Goal: Participate in discussion: Engage in conversation with other users on a specific topic

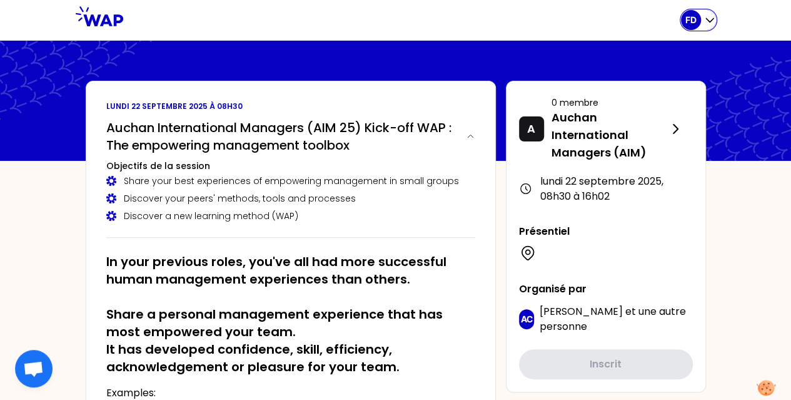
click at [708, 19] on icon "button" at bounding box center [709, 20] width 13 height 13
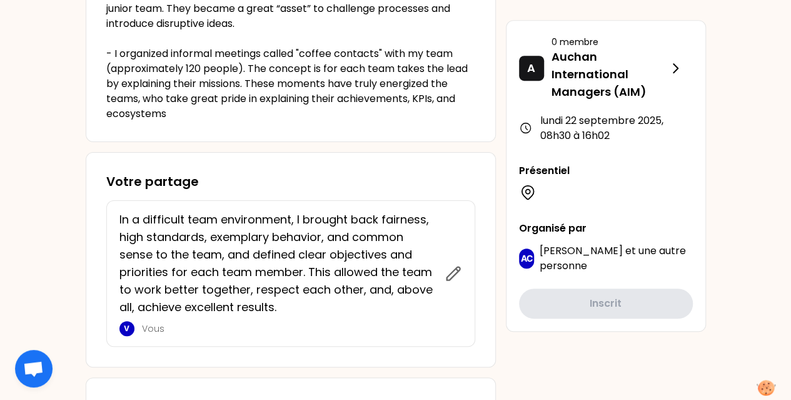
scroll to position [418, 0]
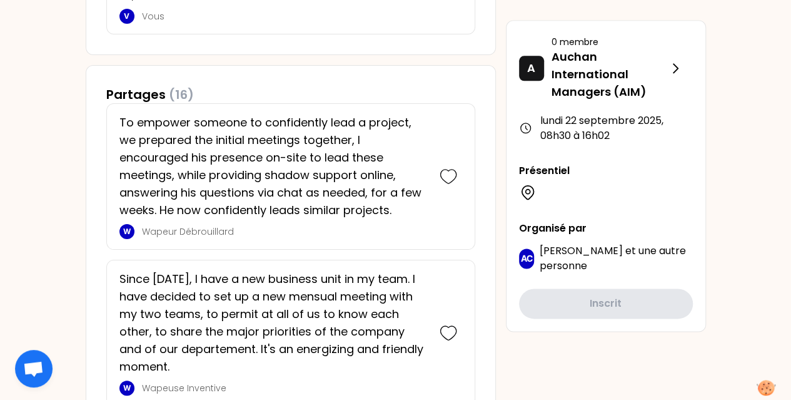
scroll to position [0, 0]
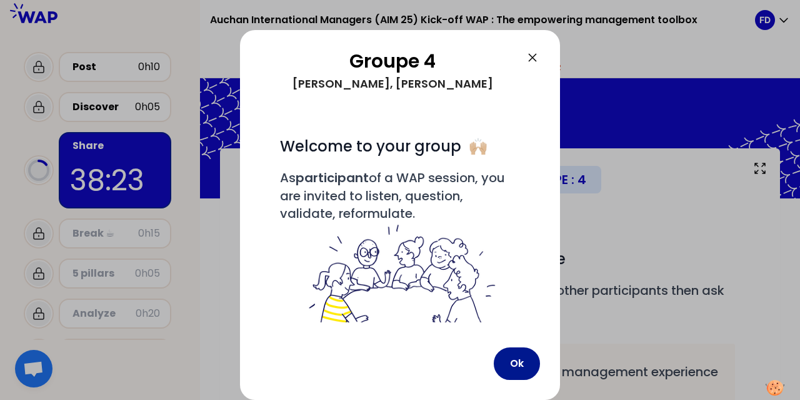
click at [521, 370] on button "Ok" at bounding box center [517, 363] width 46 height 33
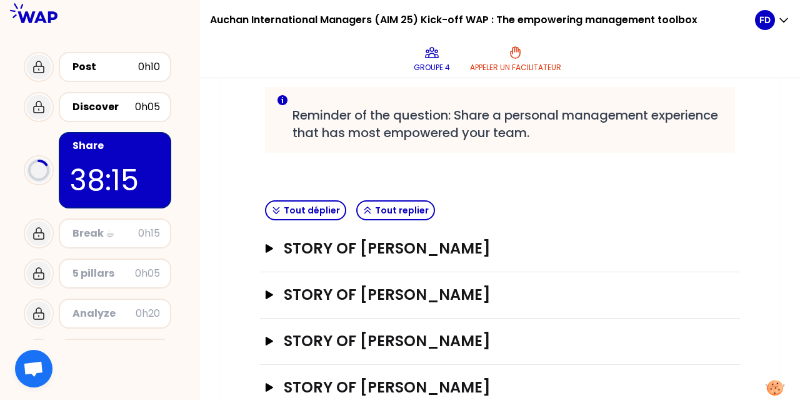
scroll to position [289, 0]
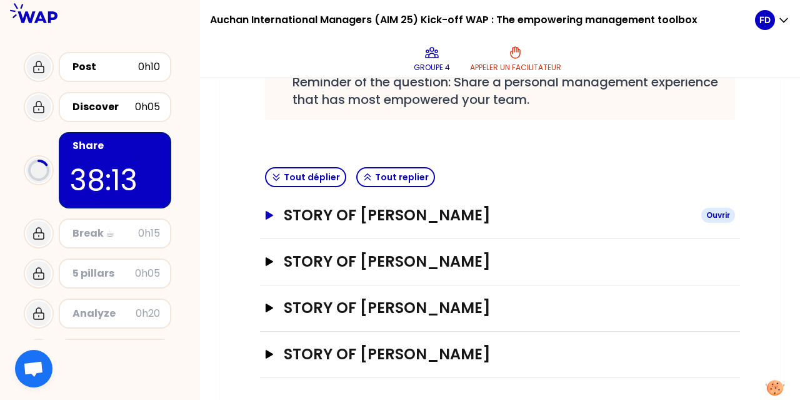
click at [278, 213] on button "STORY OF [PERSON_NAME]" at bounding box center [500, 215] width 470 height 20
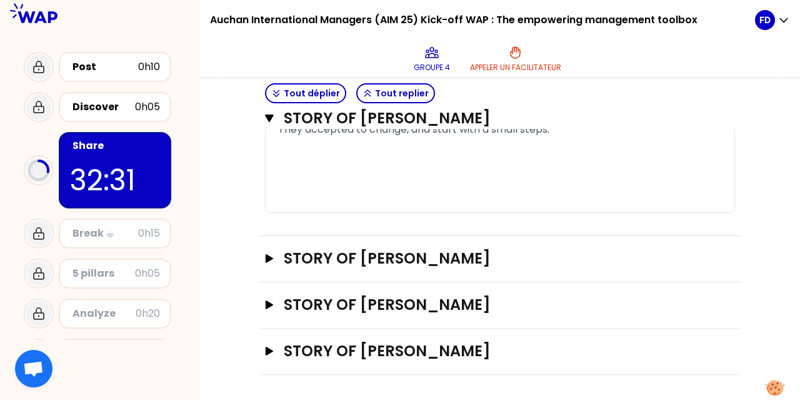
scroll to position [1069, 0]
click at [469, 305] on h3 "STORY OF [PERSON_NAME]" at bounding box center [488, 304] width 408 height 20
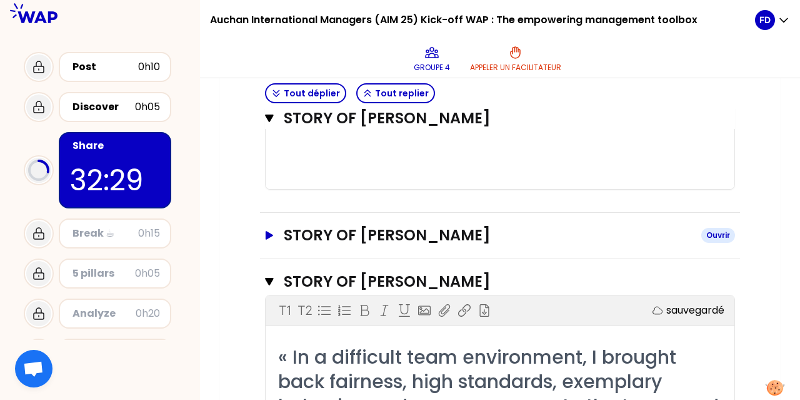
click at [397, 245] on h3 "STORY OF [PERSON_NAME]" at bounding box center [488, 235] width 408 height 20
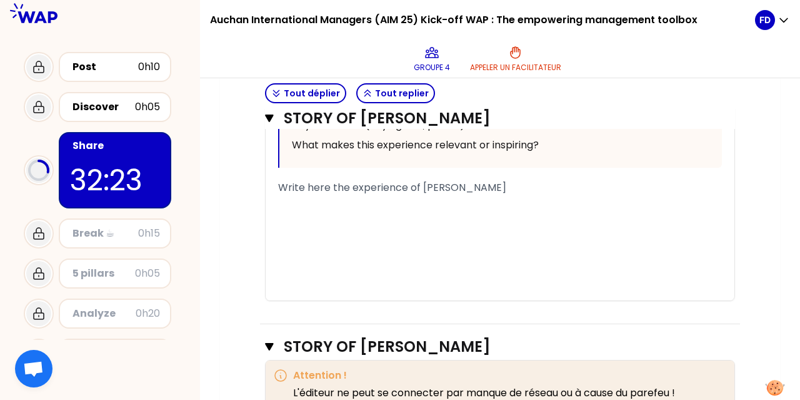
scroll to position [1755, 0]
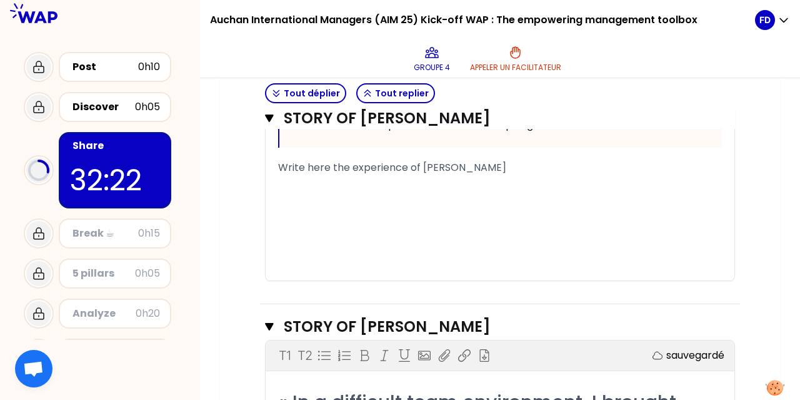
click at [388, 205] on div "﻿" at bounding box center [500, 197] width 444 height 15
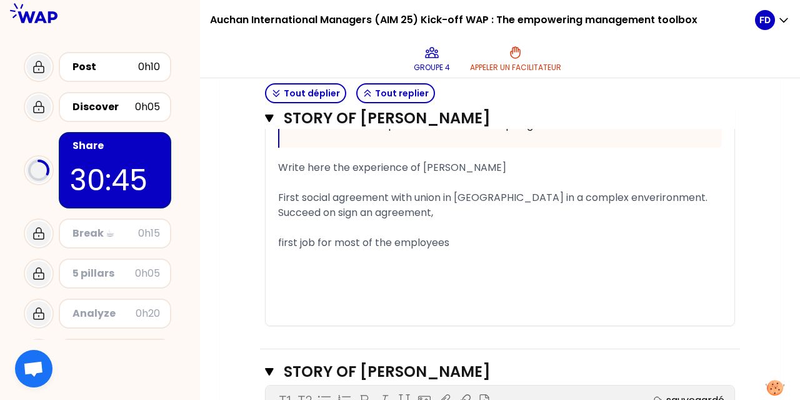
click at [450, 220] on div "Succeed on sign an agreement," at bounding box center [500, 212] width 444 height 15
click at [459, 250] on div "first job for most of the employees" at bounding box center [500, 242] width 444 height 15
click at [445, 220] on div "Succeed on sign an agreement," at bounding box center [500, 212] width 444 height 15
click at [460, 250] on div "first job for most of the employees." at bounding box center [500, 242] width 444 height 15
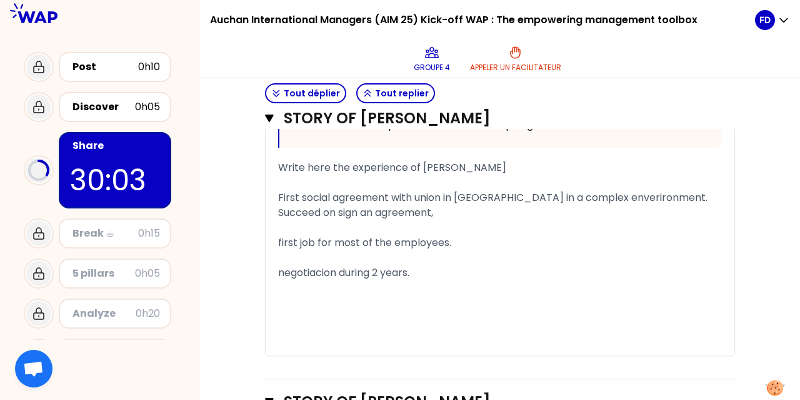
click at [320, 279] on span "negotiacion during 2 years." at bounding box center [343, 272] width 131 height 14
click at [431, 280] on div "negotiation during 2 years." at bounding box center [500, 272] width 444 height 15
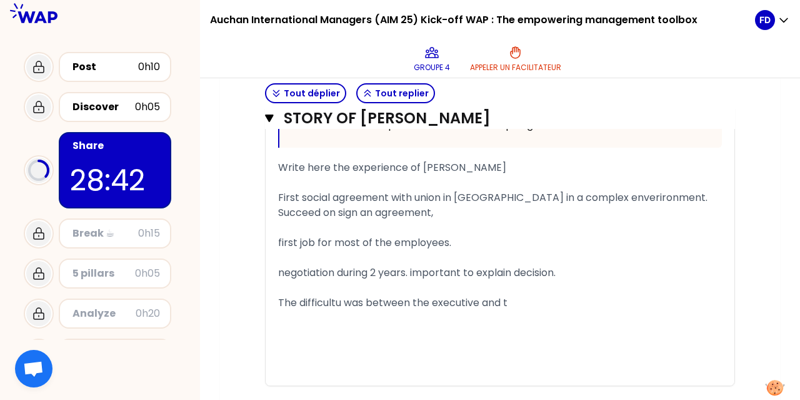
click at [342, 310] on span "The difficultu was between the executive and t" at bounding box center [392, 302] width 229 height 14
click at [473, 310] on span "The difficult was between the executive and t" at bounding box center [390, 302] width 224 height 14
click at [546, 310] on div "The difficult was between the executive board and t" at bounding box center [500, 302] width 444 height 15
click at [333, 279] on span "negotiation during 2 years. important to explain decision." at bounding box center [417, 272] width 278 height 14
click at [305, 279] on span "negotiation during 2 years. important to explain decision." at bounding box center [417, 272] width 278 height 14
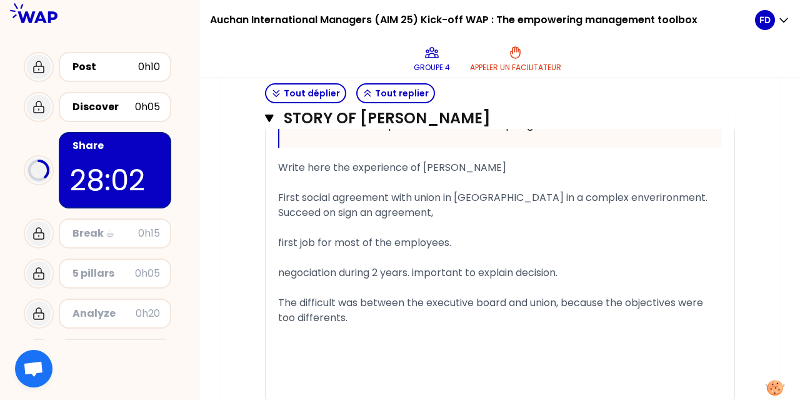
click at [554, 279] on span "negociation during 2 years. important to explain decision." at bounding box center [417, 272] width 279 height 14
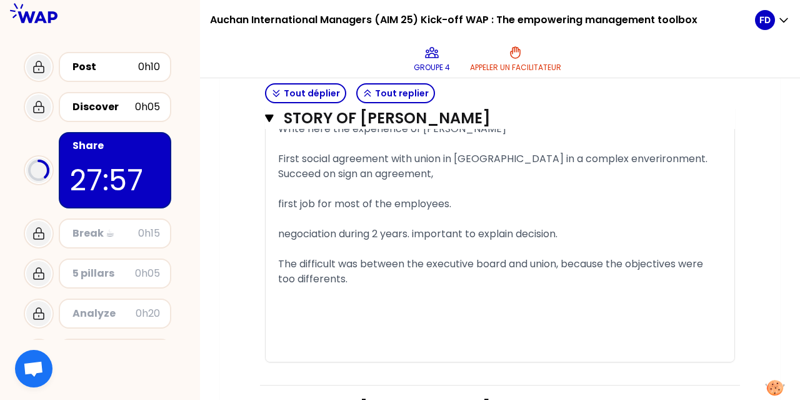
scroll to position [1798, 0]
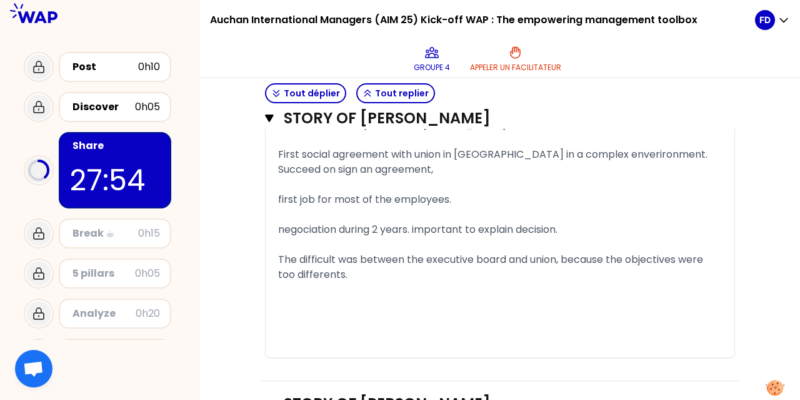
click at [574, 237] on div "negociation during 2 years. important to explain decision." at bounding box center [500, 229] width 444 height 15
click at [363, 282] on div "The difficult was between the executive board and union, because the objectives…" at bounding box center [500, 267] width 444 height 30
click at [618, 161] on span "First social agreement with union in Senegal in a complex enverironment." at bounding box center [493, 154] width 430 height 14
click at [648, 162] on div "First social agreement with union in Senegal in a complex enverironment." at bounding box center [500, 154] width 444 height 15
click at [614, 161] on span "First social agreement with union in Senegal in a complex enverironment." at bounding box center [493, 154] width 430 height 14
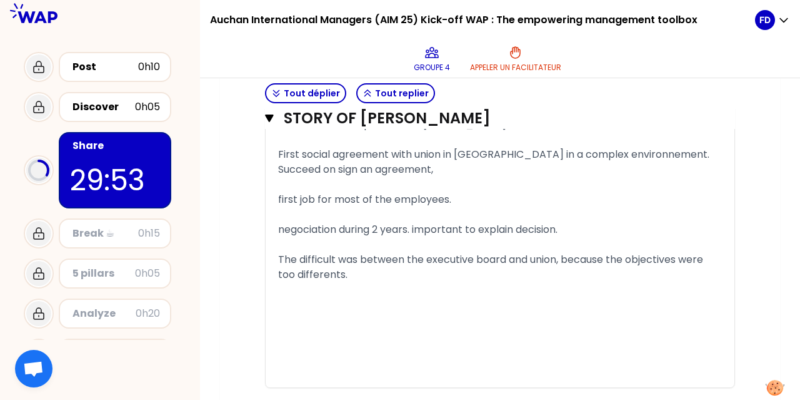
click at [505, 192] on div "﻿" at bounding box center [500, 184] width 444 height 15
click at [455, 177] on div "Succeed on sign an agreement," at bounding box center [500, 169] width 444 height 15
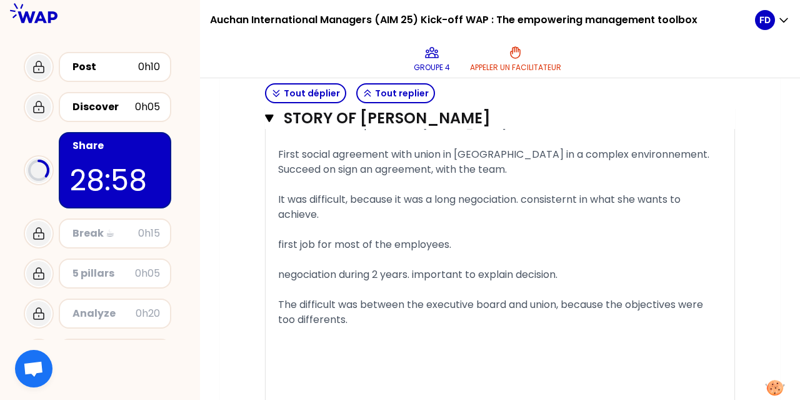
click at [357, 327] on div "The difficult was between the executive board and union, because the objectives…" at bounding box center [500, 312] width 444 height 30
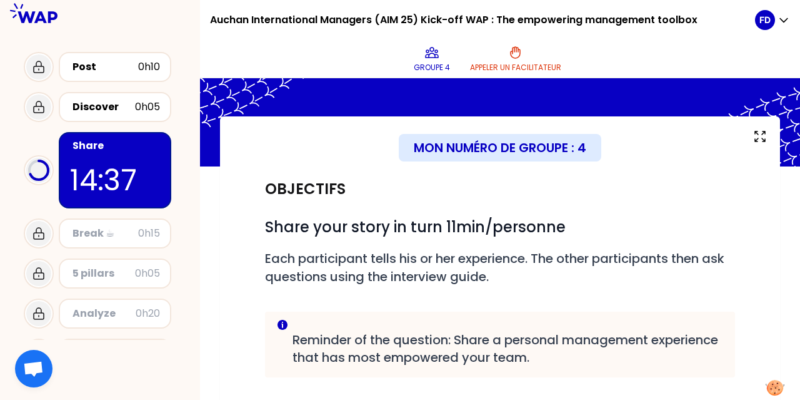
scroll to position [0, 0]
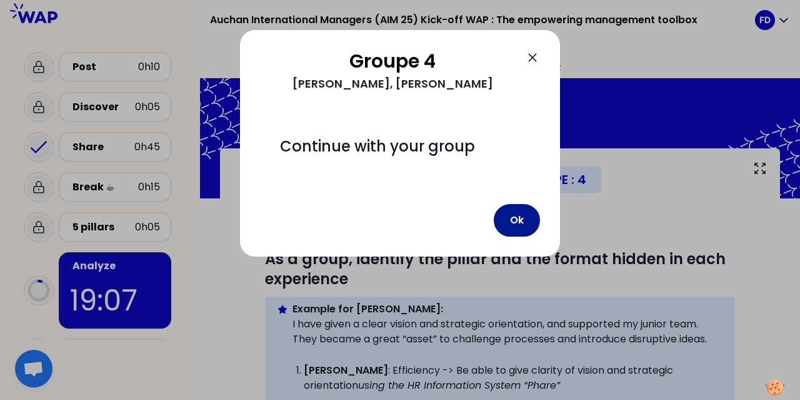
click at [518, 224] on button "Ok" at bounding box center [517, 220] width 46 height 33
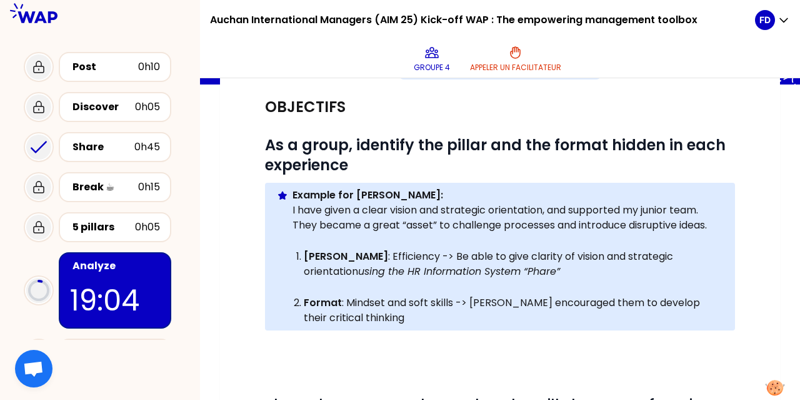
scroll to position [431, 0]
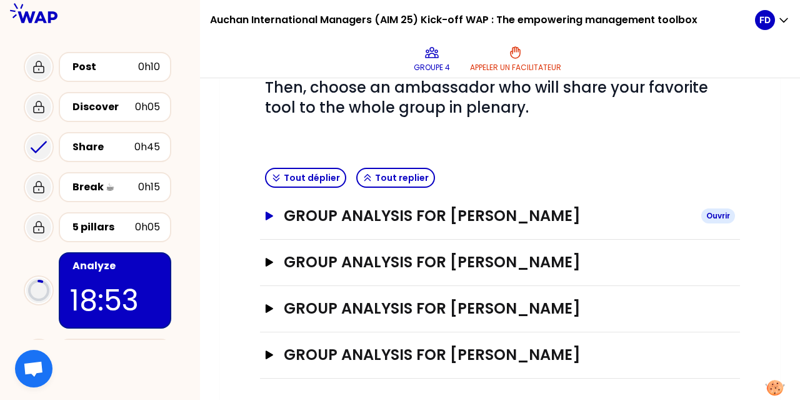
click at [269, 218] on button "GROUP ANALYSIS FOR SCHENCKE FREDERIC Ouvrir" at bounding box center [500, 216] width 470 height 20
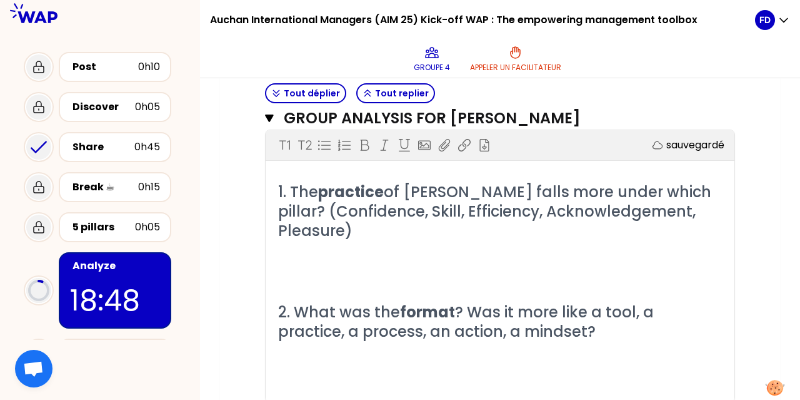
scroll to position [548, 0]
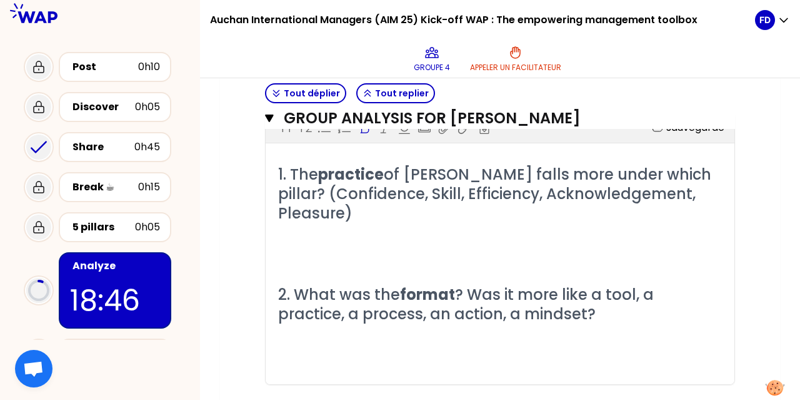
click at [299, 248] on p "﻿" at bounding box center [500, 253] width 444 height 20
click at [309, 349] on p "﻿" at bounding box center [500, 354] width 444 height 20
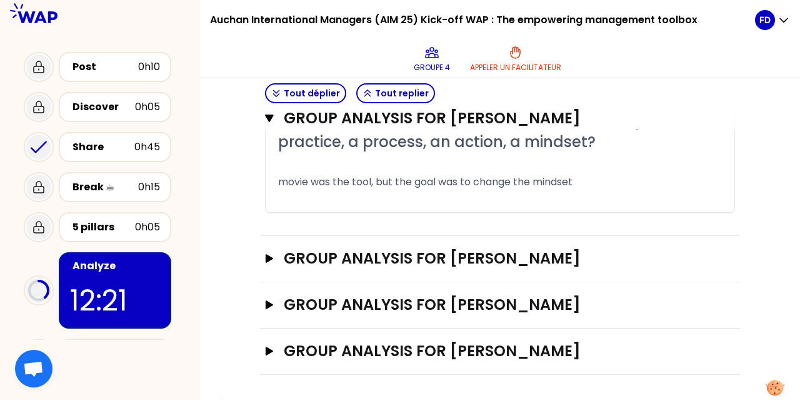
scroll to position [767, 0]
click at [341, 263] on h3 "GROUP ANALYSIS FOR Assietou Dramé" at bounding box center [488, 258] width 408 height 20
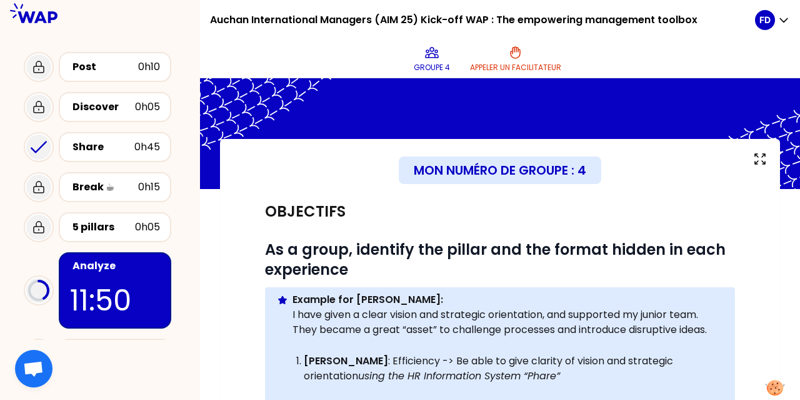
scroll to position [0, 0]
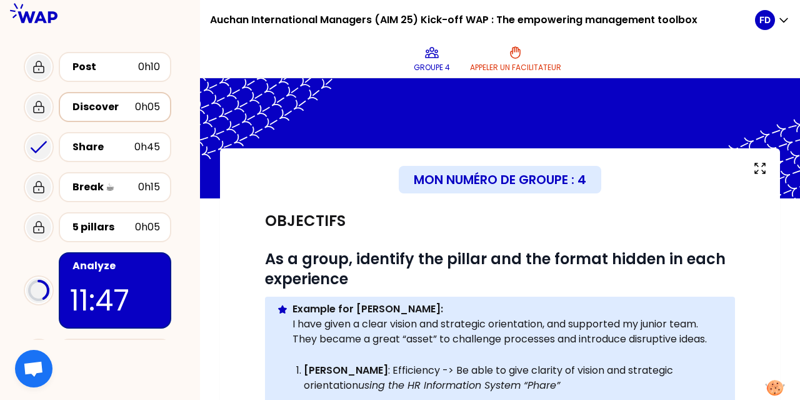
click at [103, 108] on div "Discover" at bounding box center [104, 106] width 63 height 15
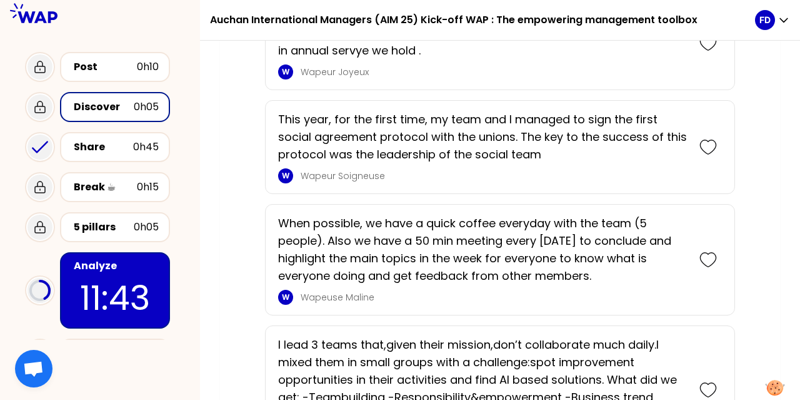
scroll to position [1614, 0]
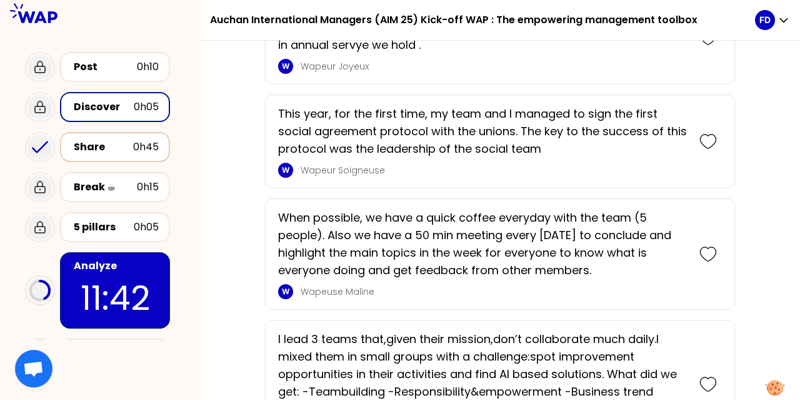
click at [76, 144] on div "Share" at bounding box center [103, 146] width 59 height 15
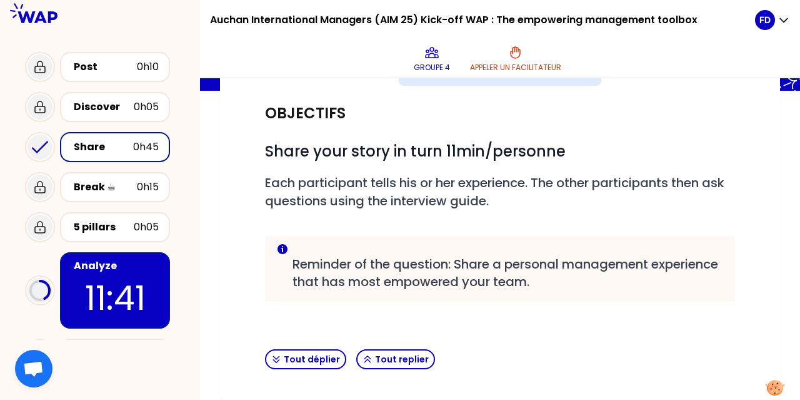
scroll to position [289, 0]
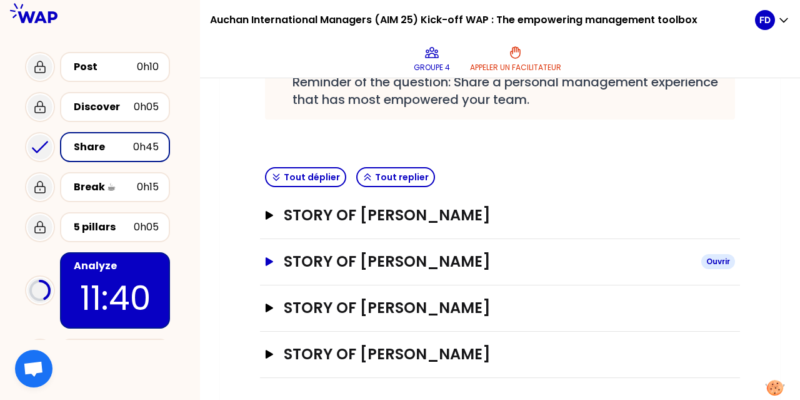
click at [352, 254] on h3 "STORY OF Assietou Dramé" at bounding box center [488, 261] width 408 height 20
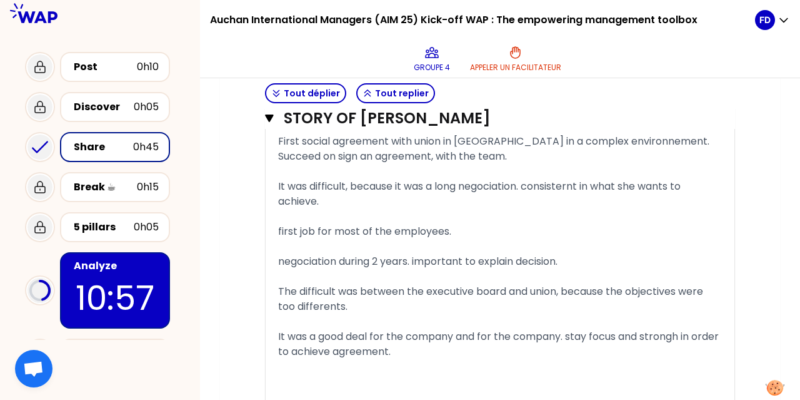
scroll to position [1074, 0]
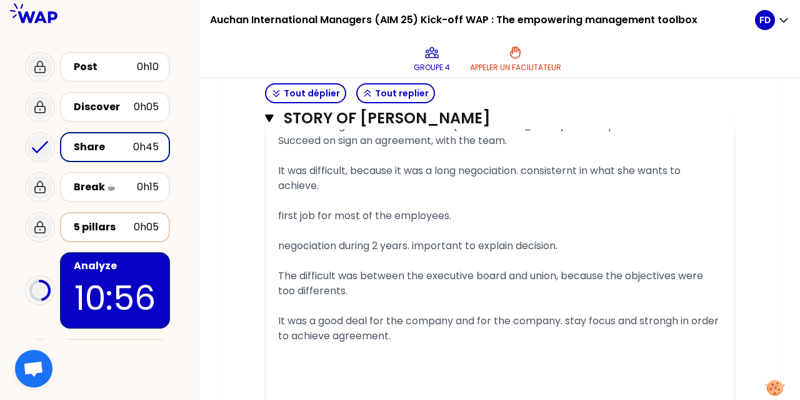
click at [111, 229] on div "5 pillars" at bounding box center [104, 226] width 60 height 15
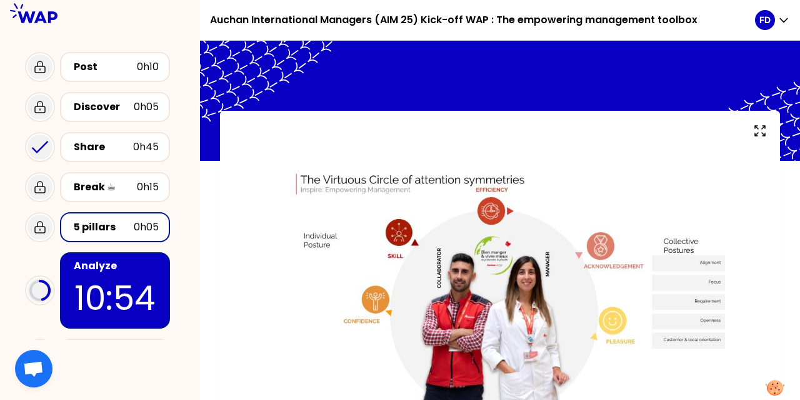
scroll to position [69, 0]
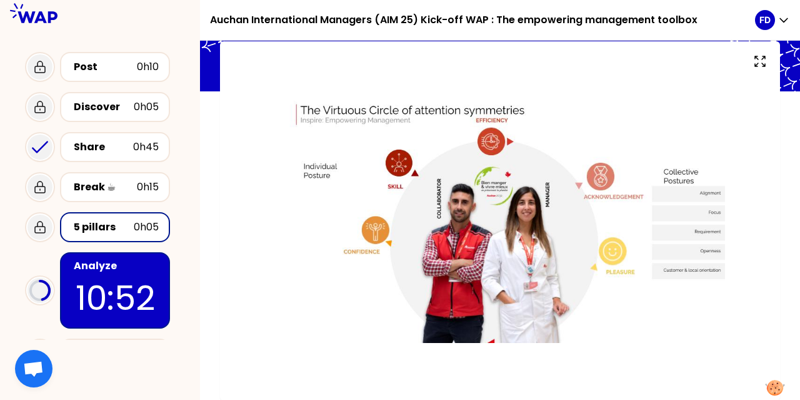
click at [99, 270] on div "Analyze" at bounding box center [116, 265] width 85 height 15
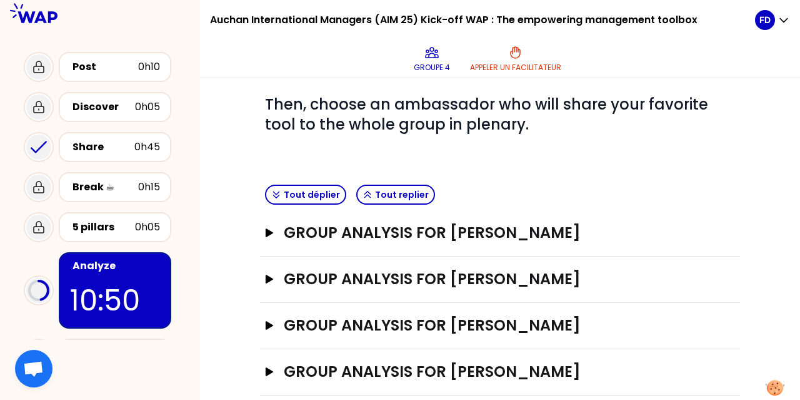
scroll to position [431, 0]
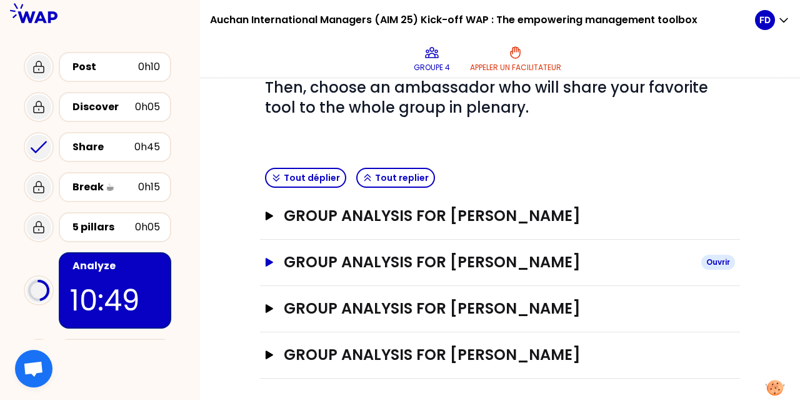
click at [435, 259] on h3 "GROUP ANALYSIS FOR Assietou Dramé" at bounding box center [488, 262] width 408 height 20
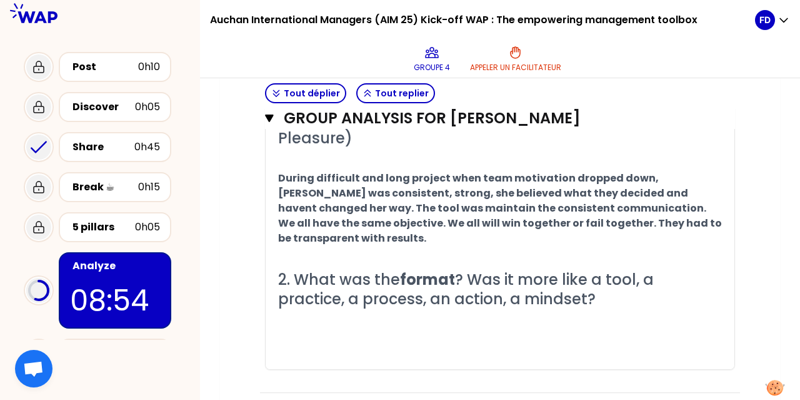
scroll to position [673, 0]
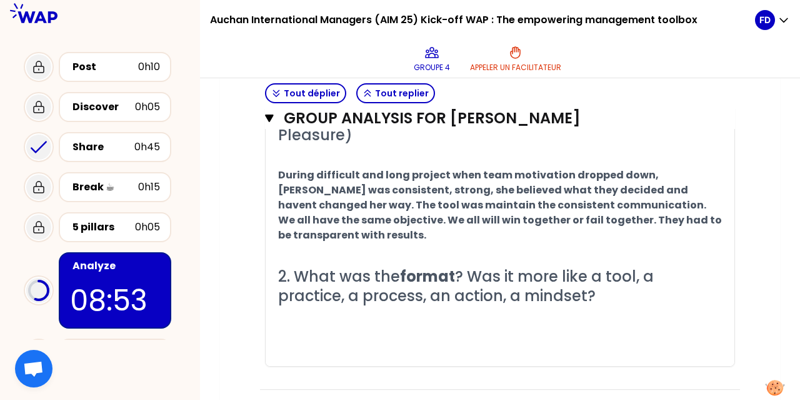
click at [540, 281] on h2 "2. What was the format ? Was it more like a tool, a practice, a process, an act…" at bounding box center [500, 285] width 444 height 39
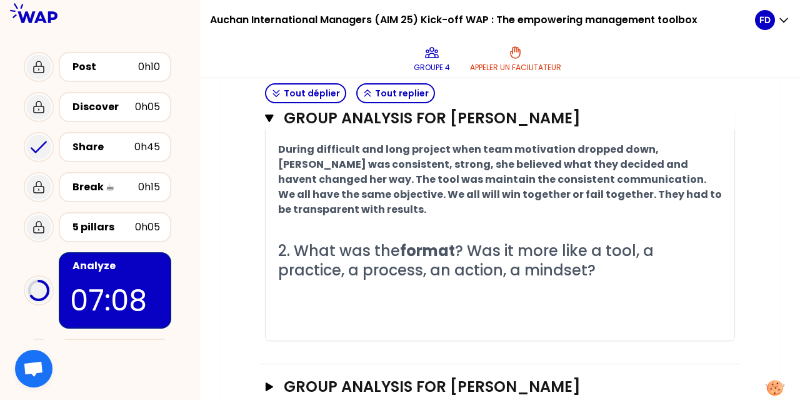
scroll to position [809, 0]
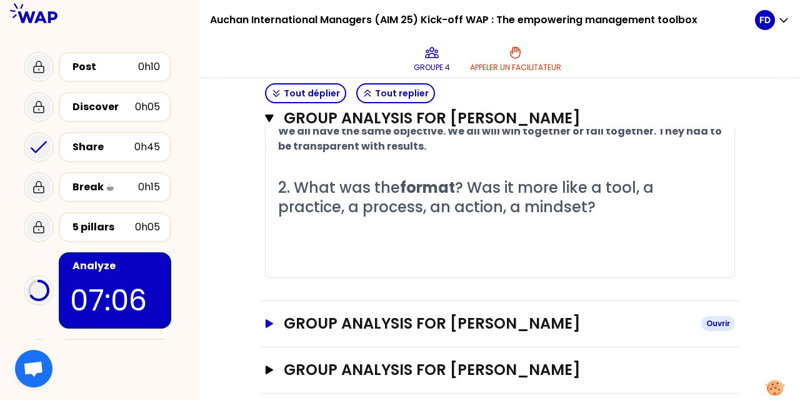
click at [266, 313] on button "GROUP ANALYSIS FOR FRANCOIS DUCROCQ Ouvrir" at bounding box center [500, 323] width 470 height 20
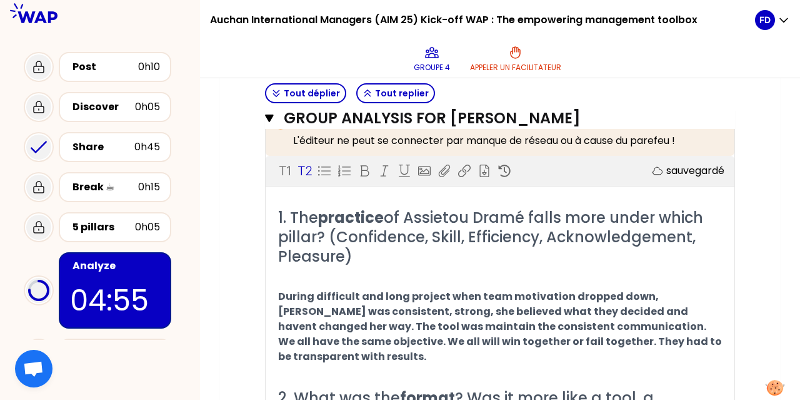
scroll to position [605, 0]
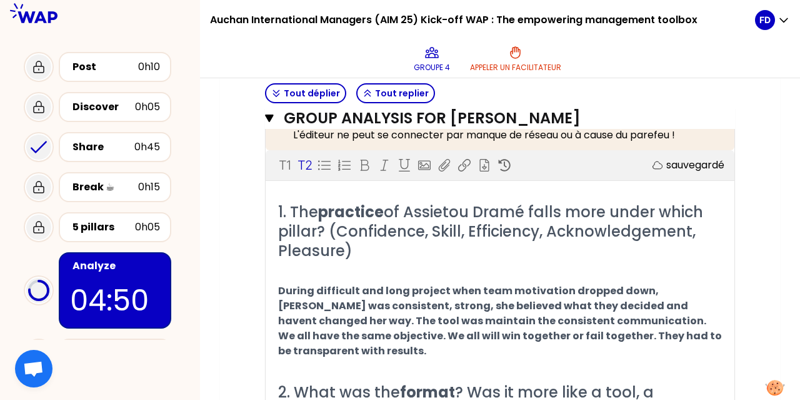
click at [225, 201] on div "Mon numéro de groupe : 4 Objectifs # As a group, identify the pillar and the fo…" at bounding box center [500, 184] width 560 height 1281
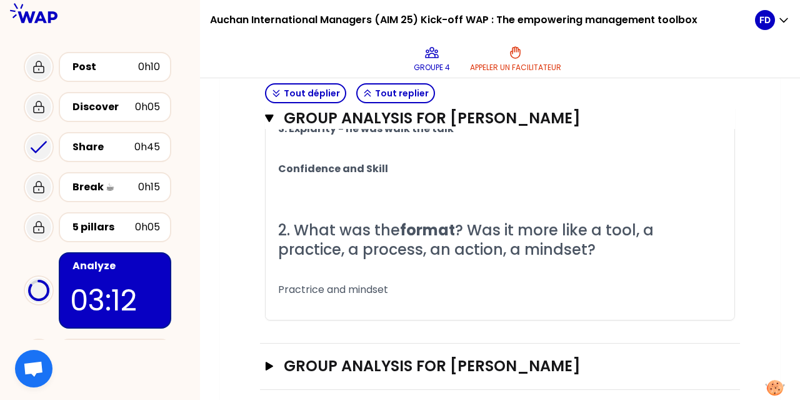
scroll to position [1196, 0]
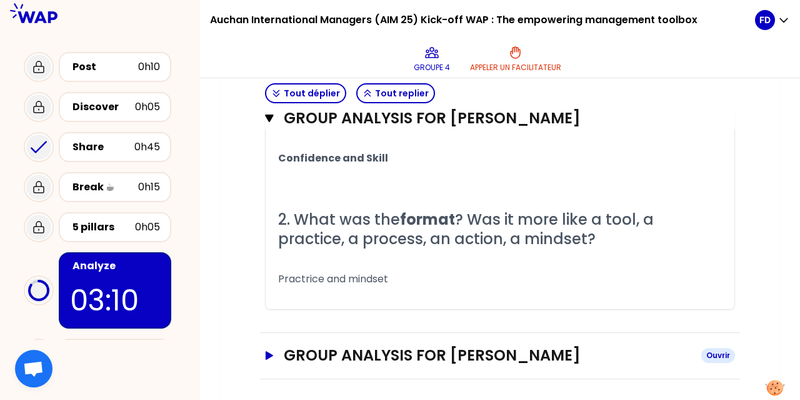
click at [329, 346] on h3 "GROUP ANALYSIS FOR Anna" at bounding box center [488, 355] width 408 height 20
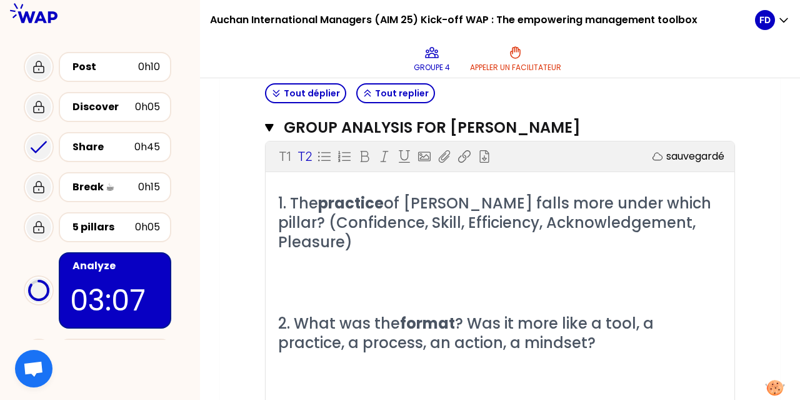
scroll to position [1419, 0]
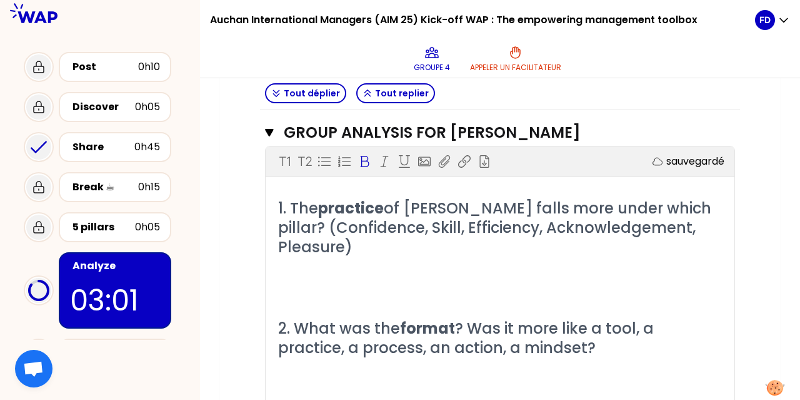
click at [320, 257] on p "﻿" at bounding box center [500, 267] width 444 height 20
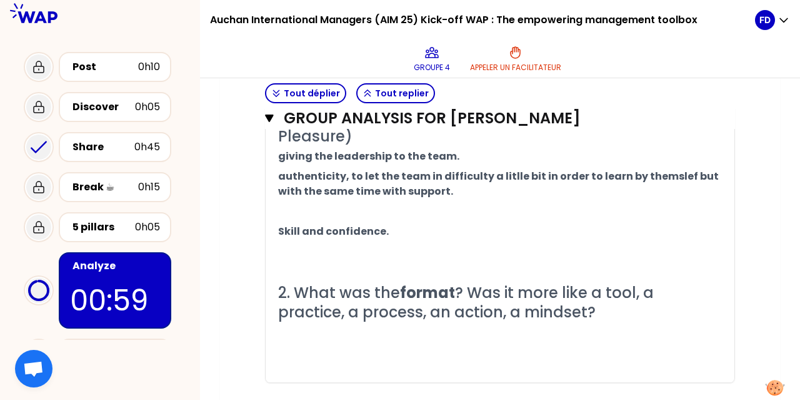
scroll to position [1533, 0]
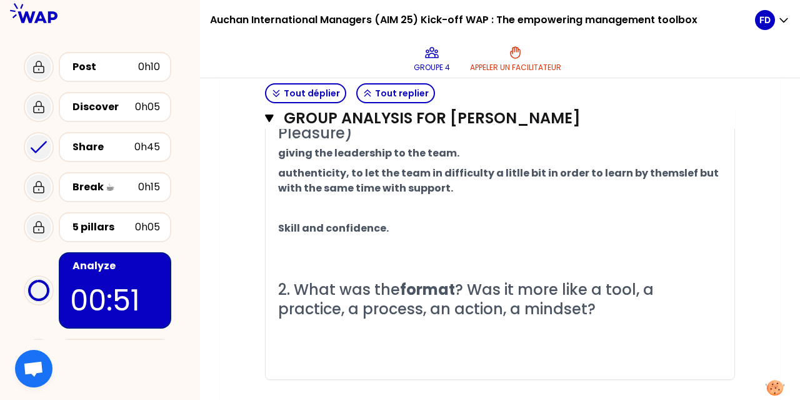
click at [288, 339] on p "﻿" at bounding box center [500, 349] width 444 height 20
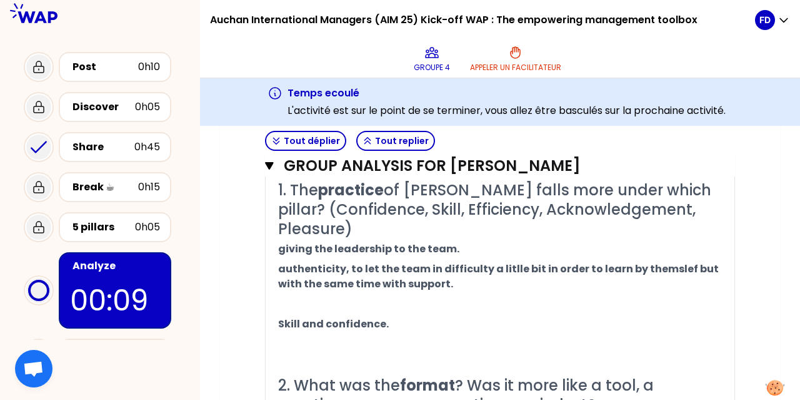
scroll to position [1454, 0]
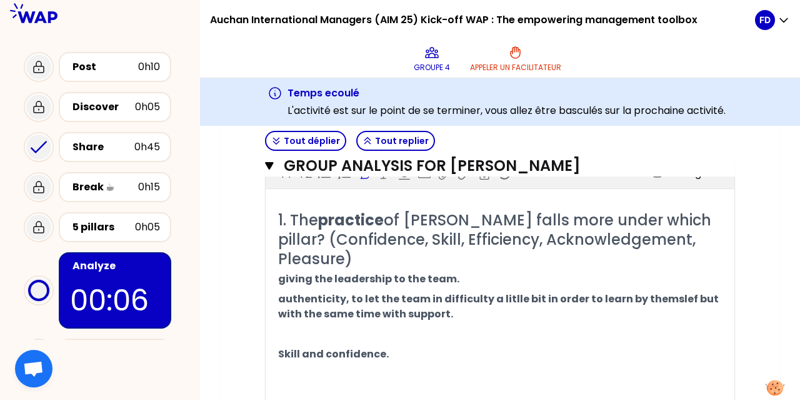
click at [668, 291] on span "authenticity, to let the team in difficulty a litlle bit in order to learn by t…" at bounding box center [499, 305] width 443 height 29
click at [443, 289] on p "authenticity, to let the team in difficulty a litlle bit in order to learn by t…" at bounding box center [500, 306] width 444 height 35
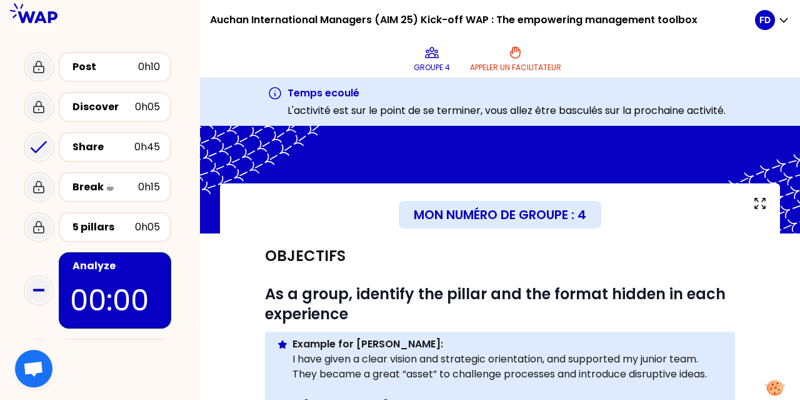
scroll to position [0, 0]
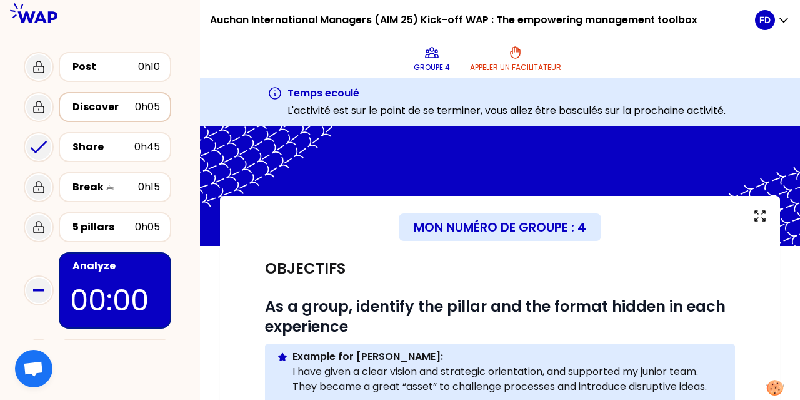
click at [94, 105] on div "Discover" at bounding box center [104, 106] width 63 height 15
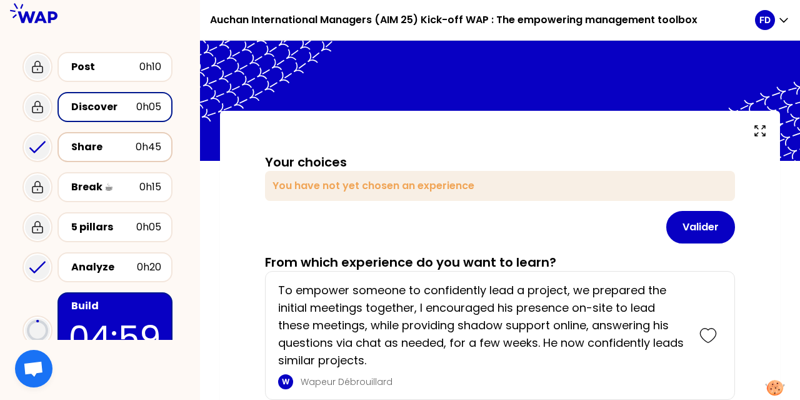
click at [98, 152] on div "Share" at bounding box center [103, 146] width 64 height 15
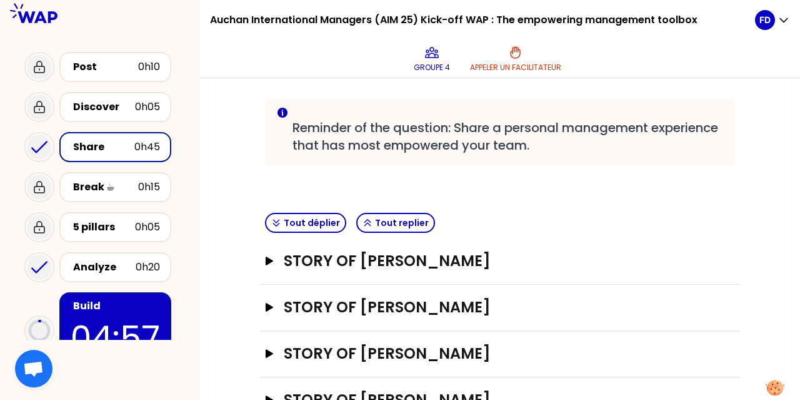
scroll to position [289, 0]
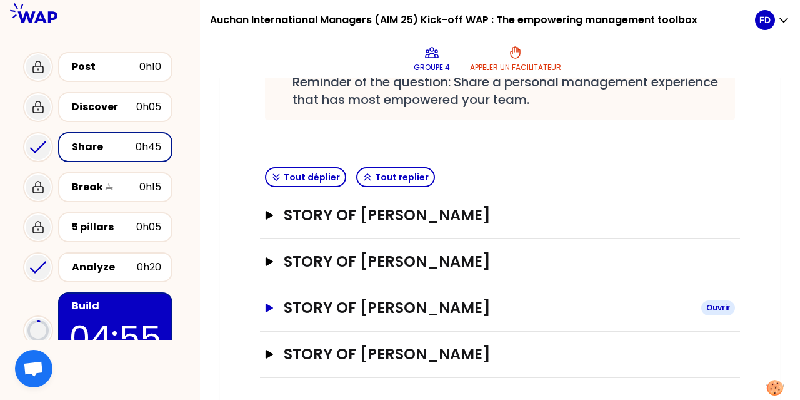
click at [376, 298] on h3 "STORY OF FRANCOIS DUCROCQ" at bounding box center [488, 308] width 408 height 20
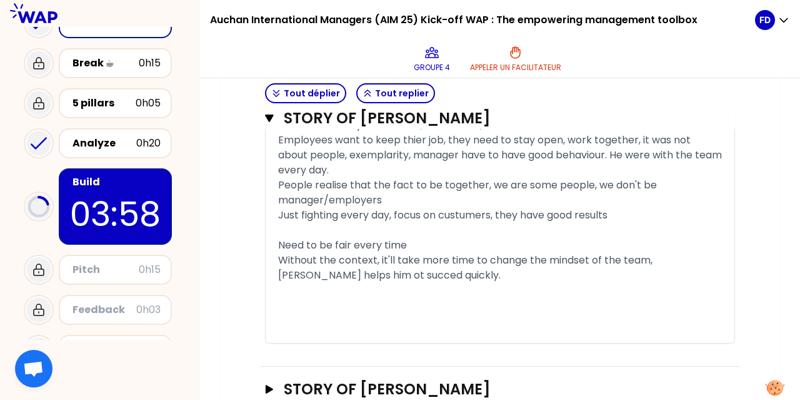
scroll to position [1200, 0]
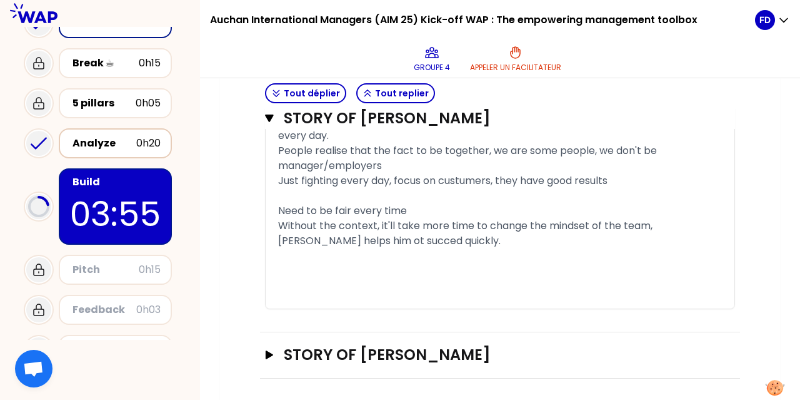
click at [96, 146] on div "Analyze" at bounding box center [105, 143] width 64 height 15
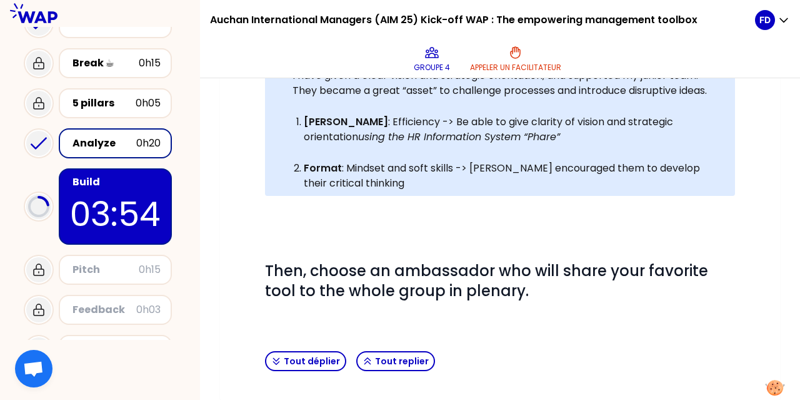
scroll to position [431, 0]
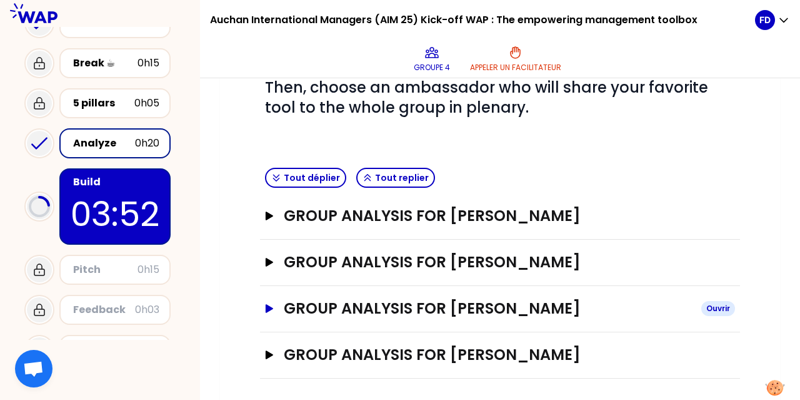
click at [473, 305] on h3 "GROUP ANALYSIS FOR FRANCOIS DUCROCQ" at bounding box center [488, 308] width 408 height 20
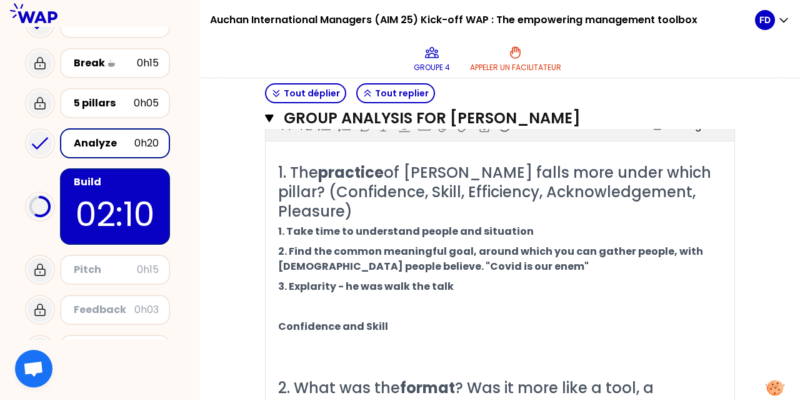
scroll to position [153, 0]
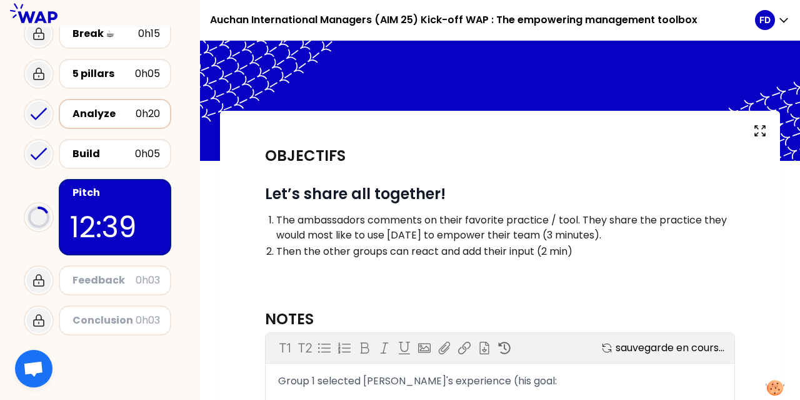
click at [90, 115] on div "Analyze" at bounding box center [104, 113] width 63 height 15
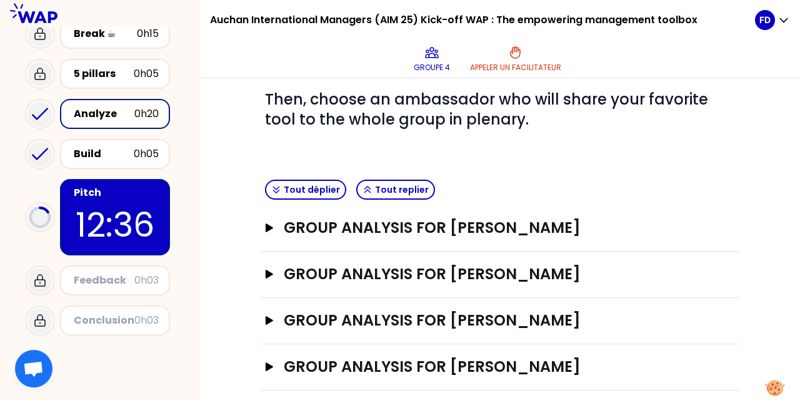
scroll to position [425, 0]
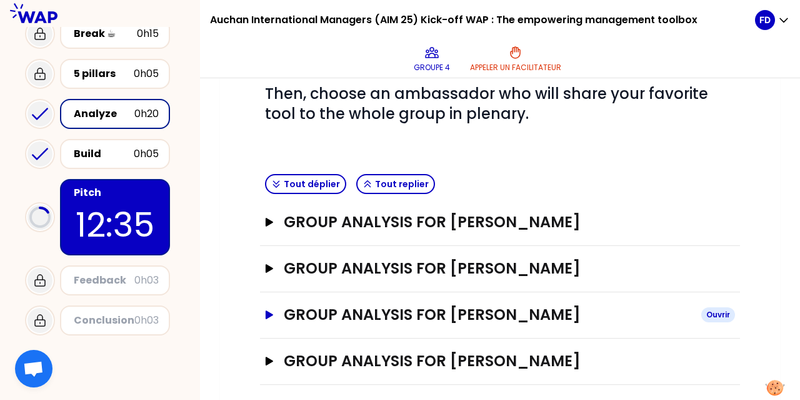
click at [446, 305] on h3 "GROUP ANALYSIS FOR FRANCOIS DUCROCQ" at bounding box center [488, 315] width 408 height 20
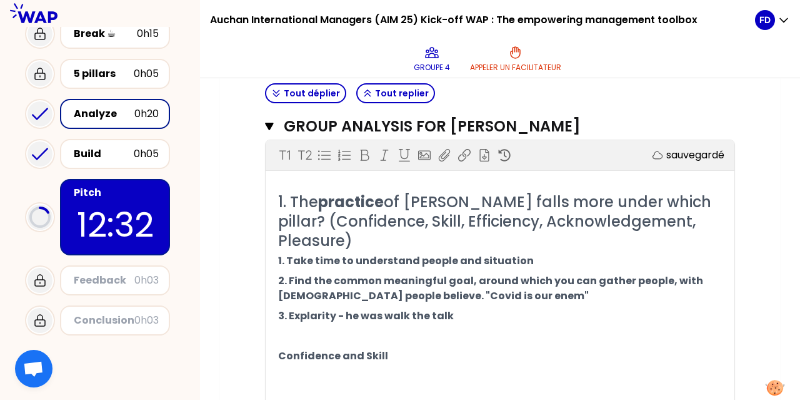
scroll to position [612, 0]
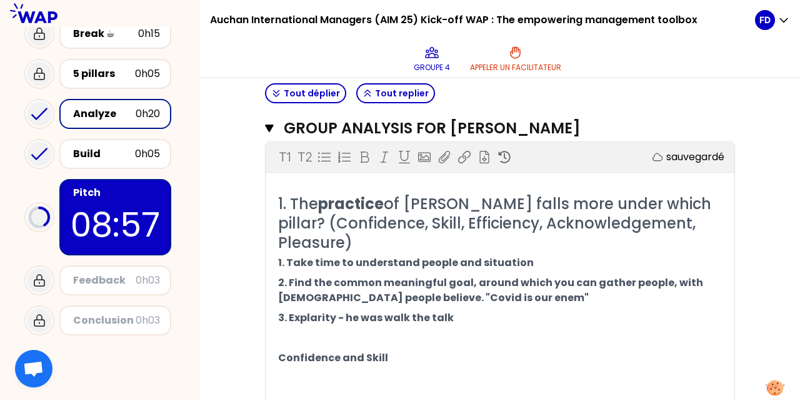
drag, startPoint x: 274, startPoint y: 258, endPoint x: 341, endPoint y: 291, distance: 74.4
click at [341, 291] on div "1. The practice of FRANCOIS DUCROCQ falls more under which pillar? (Confidence,…" at bounding box center [500, 351] width 469 height 315
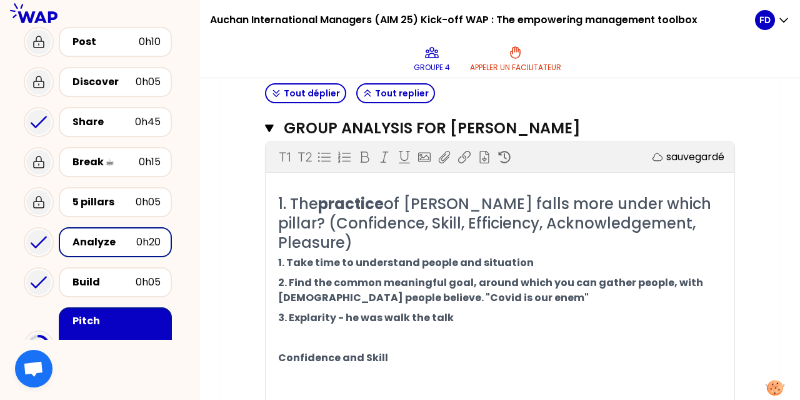
scroll to position [21, 0]
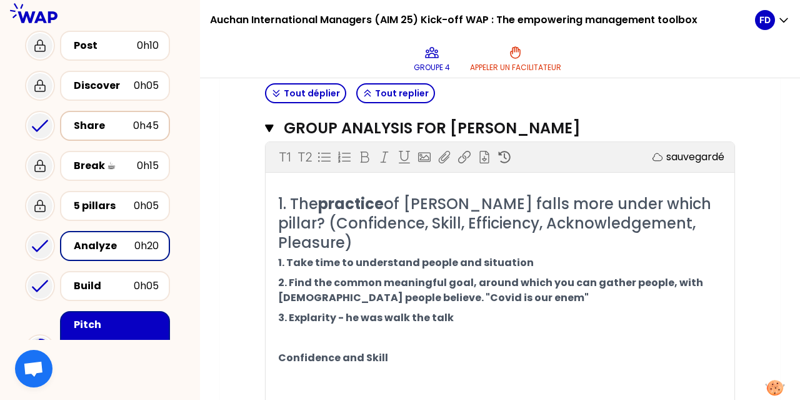
click at [89, 119] on div "Share" at bounding box center [103, 125] width 59 height 15
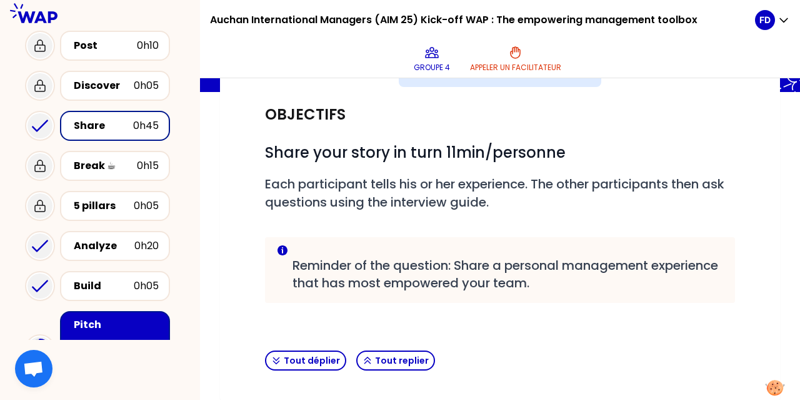
scroll to position [289, 0]
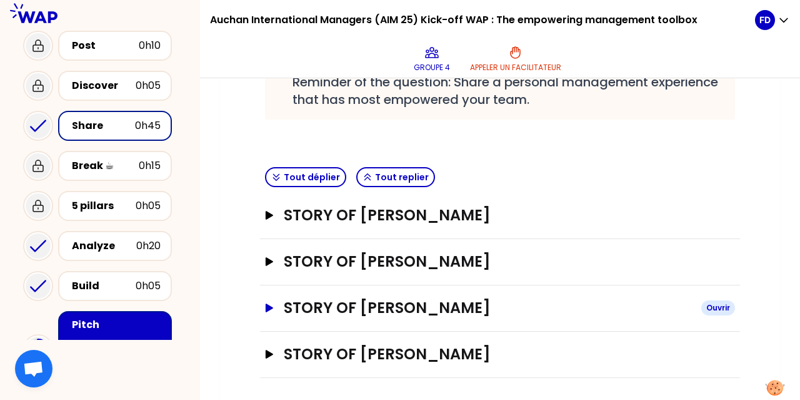
click at [420, 313] on h3 "STORY OF FRANCOIS DUCROCQ" at bounding box center [488, 308] width 408 height 20
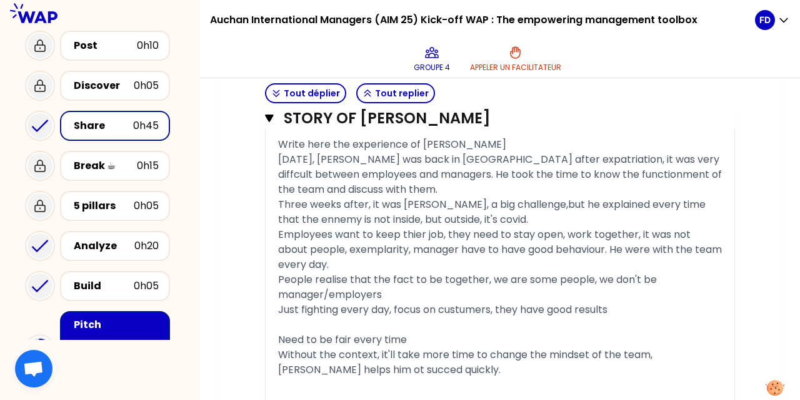
scroll to position [1071, 0]
click at [91, 244] on div "Analyze" at bounding box center [104, 245] width 61 height 15
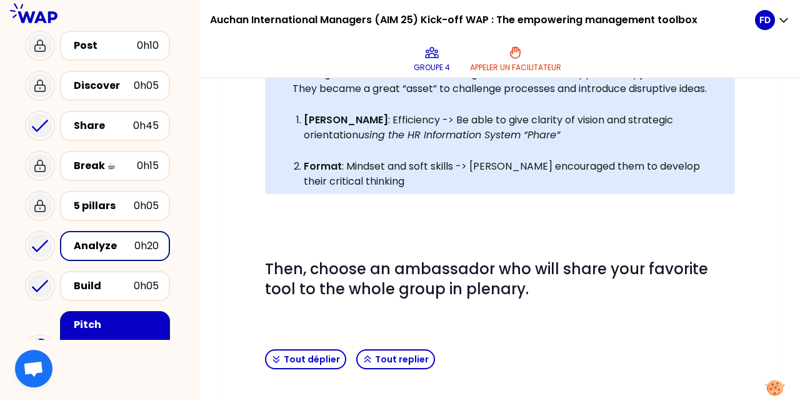
scroll to position [431, 0]
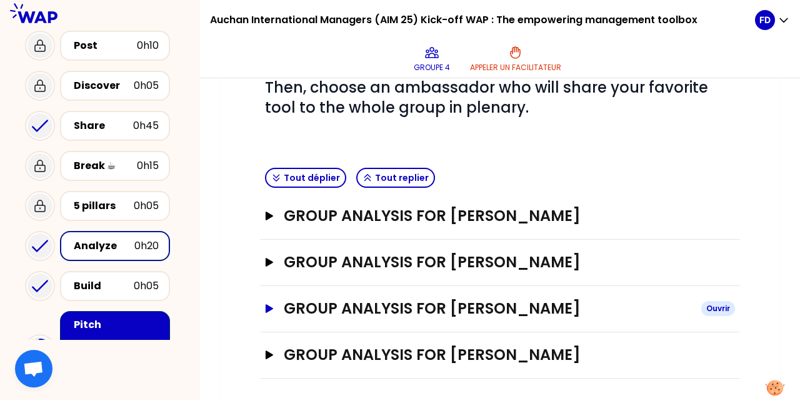
click at [509, 305] on h3 "GROUP ANALYSIS FOR FRANCOIS DUCROCQ" at bounding box center [488, 308] width 408 height 20
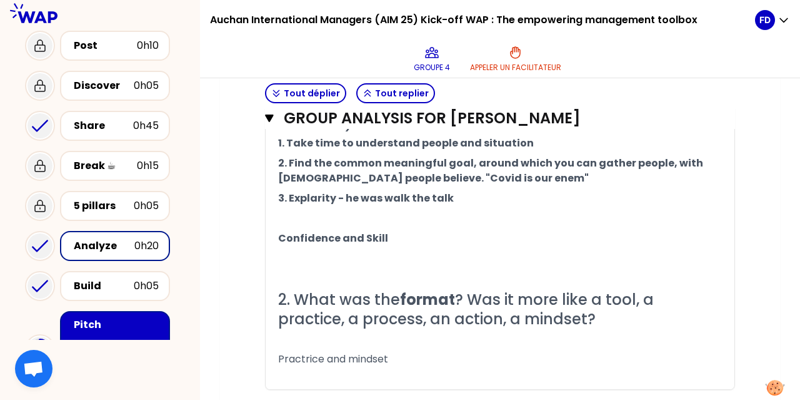
scroll to position [735, 0]
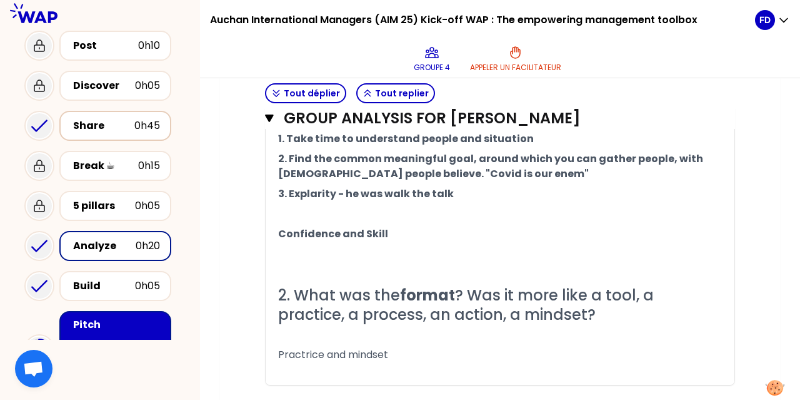
click at [72, 119] on div "Share 0h45" at bounding box center [115, 126] width 89 height 18
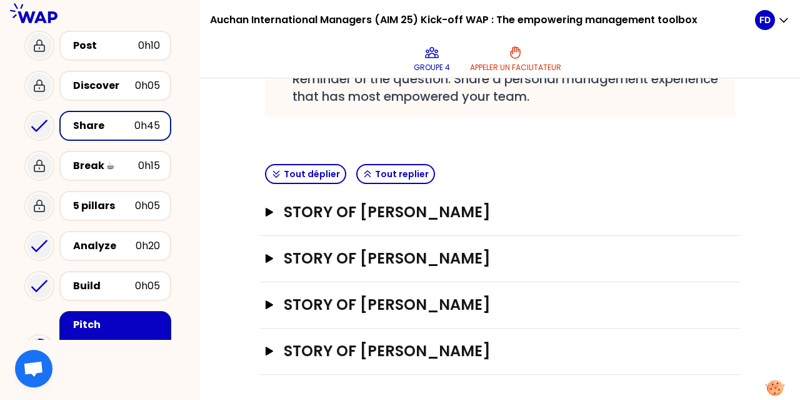
scroll to position [289, 0]
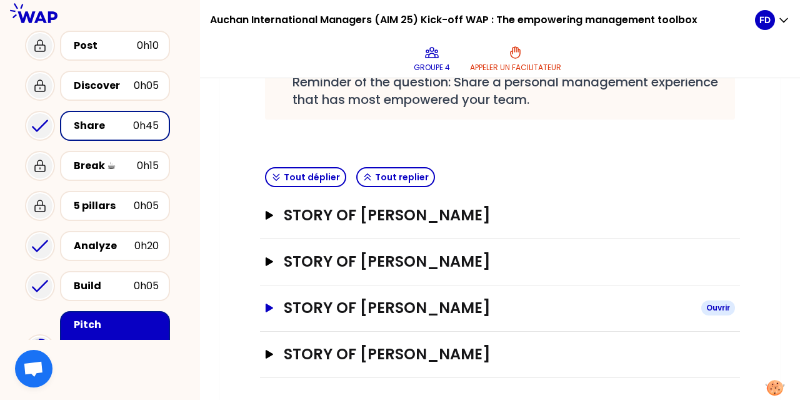
click at [490, 298] on h3 "STORY OF FRANCOIS DUCROCQ" at bounding box center [488, 308] width 408 height 20
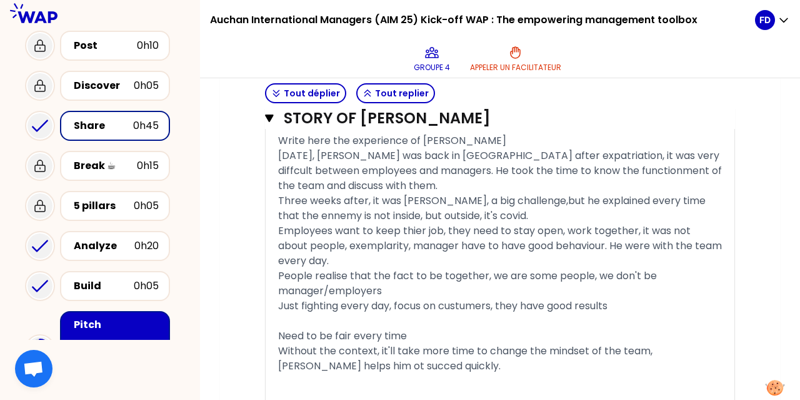
scroll to position [1069, 0]
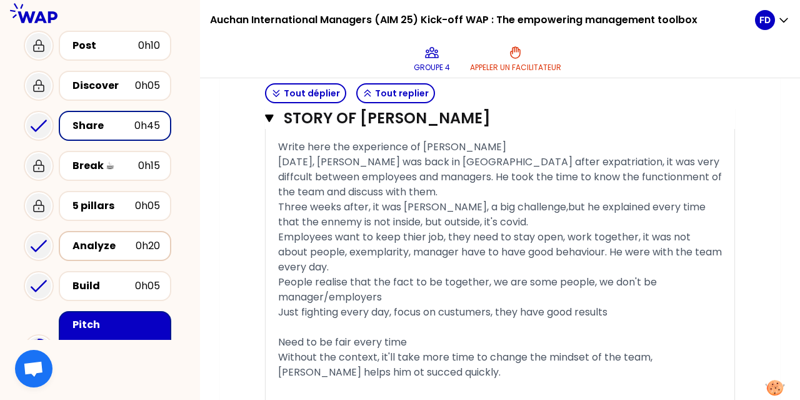
click at [94, 246] on div "Analyze" at bounding box center [104, 245] width 63 height 15
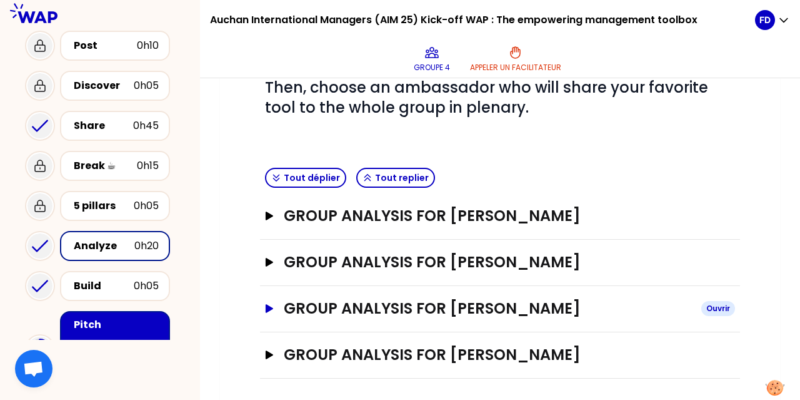
click at [505, 304] on h3 "GROUP ANALYSIS FOR FRANCOIS DUCROCQ" at bounding box center [488, 308] width 408 height 20
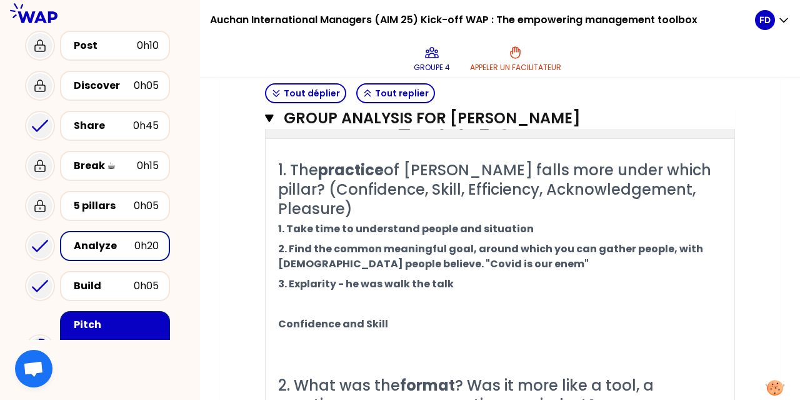
scroll to position [644, 0]
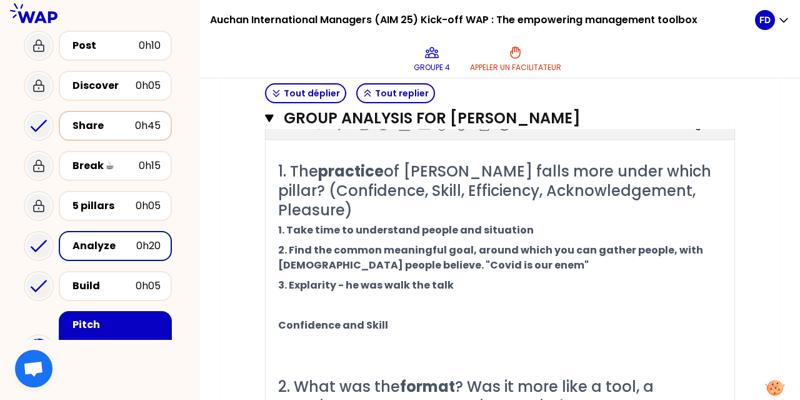
click at [101, 118] on div "Share" at bounding box center [104, 125] width 63 height 15
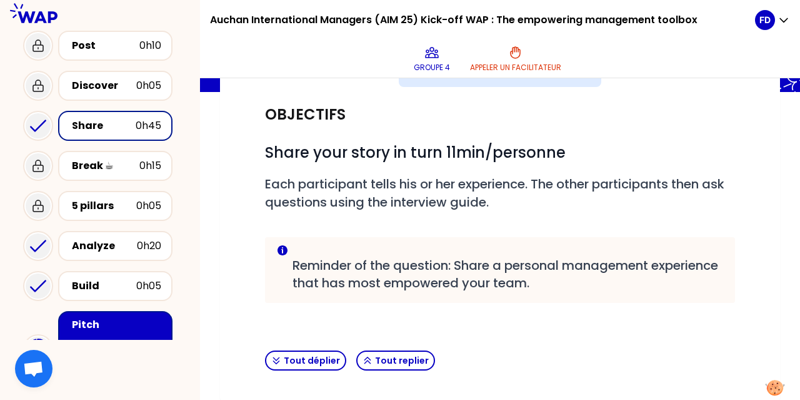
scroll to position [289, 0]
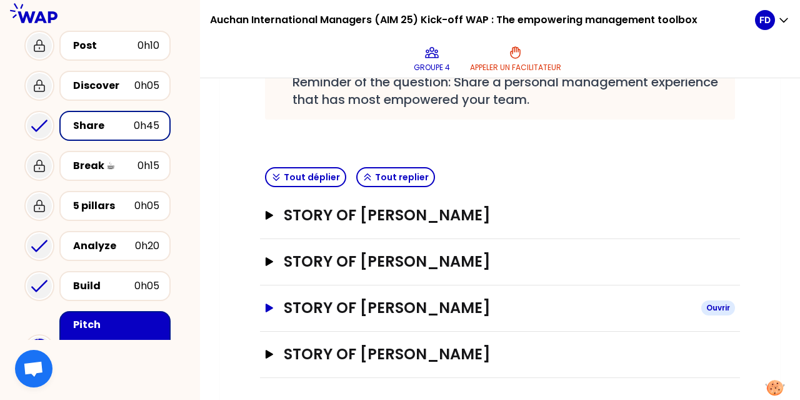
click at [439, 308] on h3 "STORY OF FRANCOIS DUCROCQ" at bounding box center [488, 308] width 408 height 20
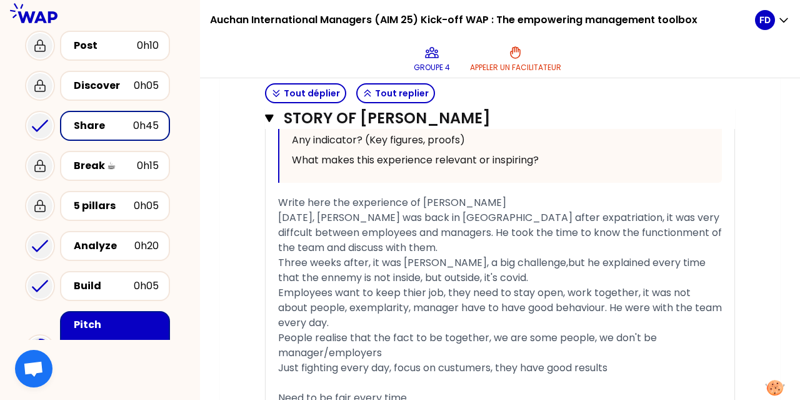
scroll to position [1060, 0]
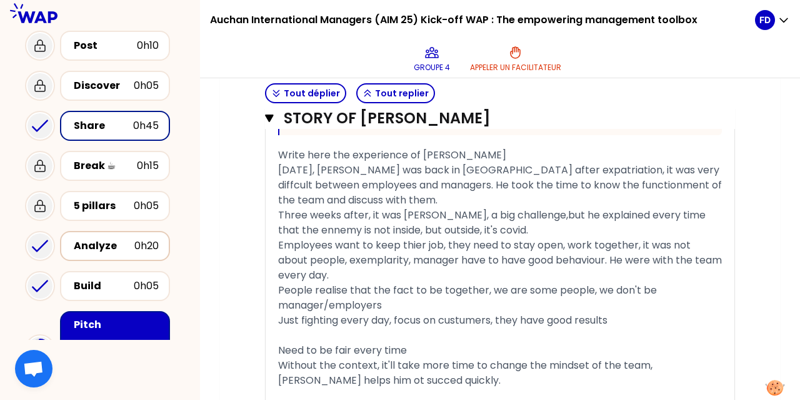
click at [93, 241] on div "Analyze" at bounding box center [104, 245] width 61 height 15
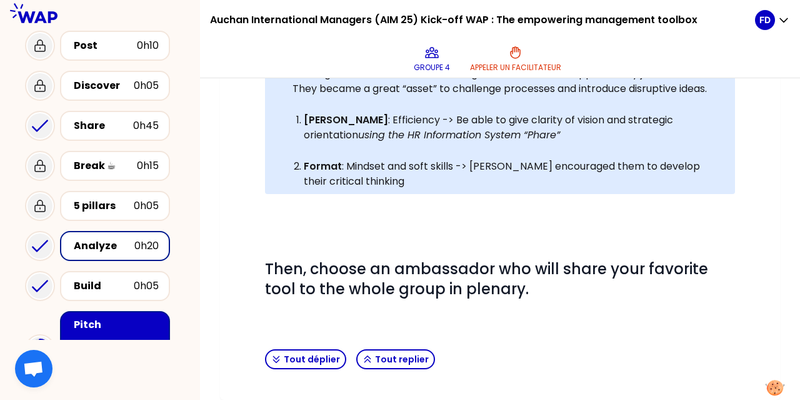
scroll to position [431, 0]
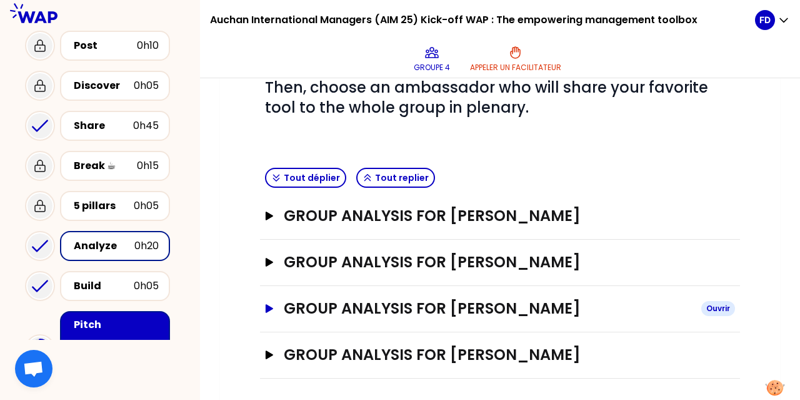
click at [519, 311] on h3 "GROUP ANALYSIS FOR FRANCOIS DUCROCQ" at bounding box center [488, 308] width 408 height 20
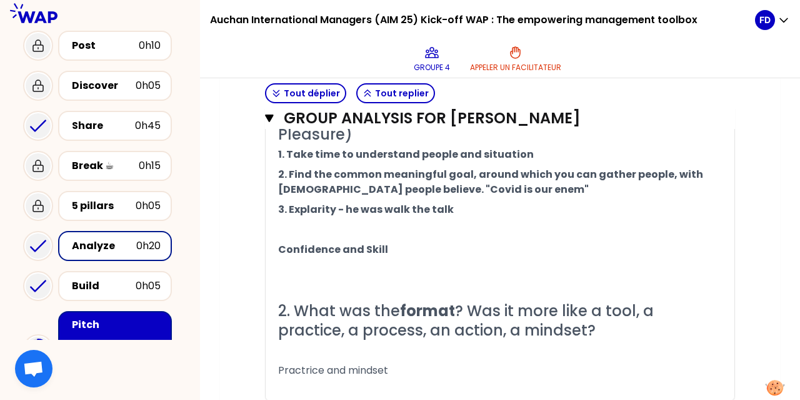
scroll to position [720, 0]
